Goal: Navigation & Orientation: Understand site structure

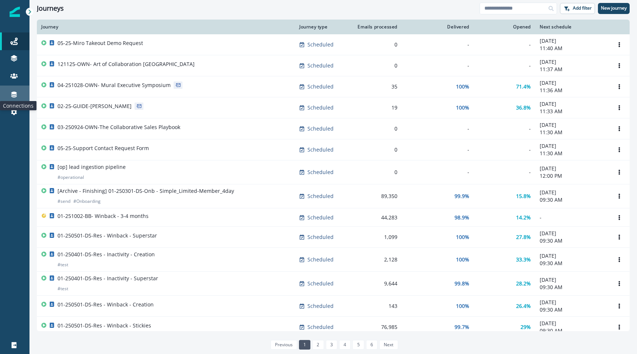
click at [15, 92] on icon at bounding box center [14, 95] width 6 height 6
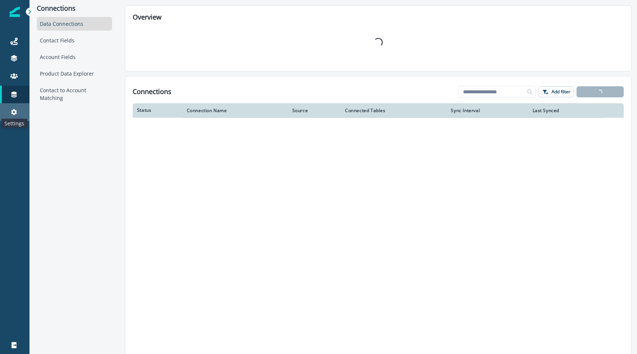
click at [15, 114] on icon at bounding box center [13, 111] width 7 height 7
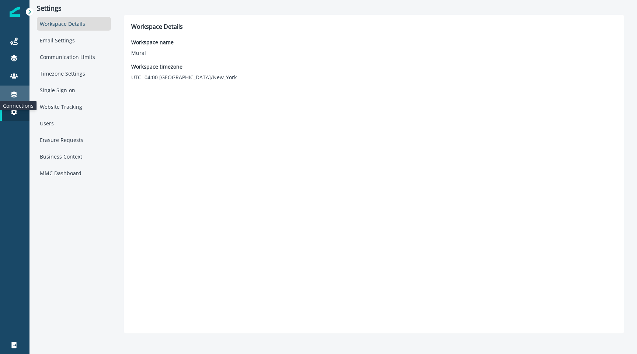
click at [16, 93] on icon at bounding box center [14, 95] width 6 height 6
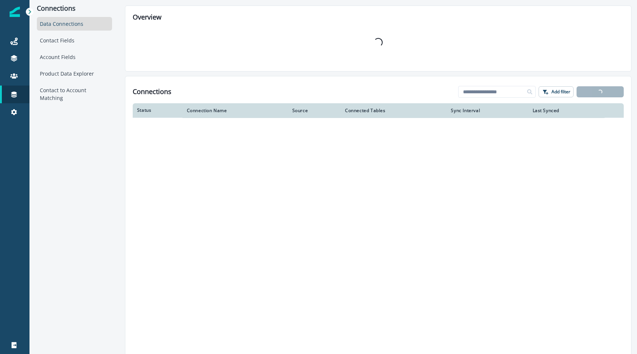
click at [28, 10] on icon at bounding box center [29, 11] width 5 height 5
